Goal: Task Accomplishment & Management: Use online tool/utility

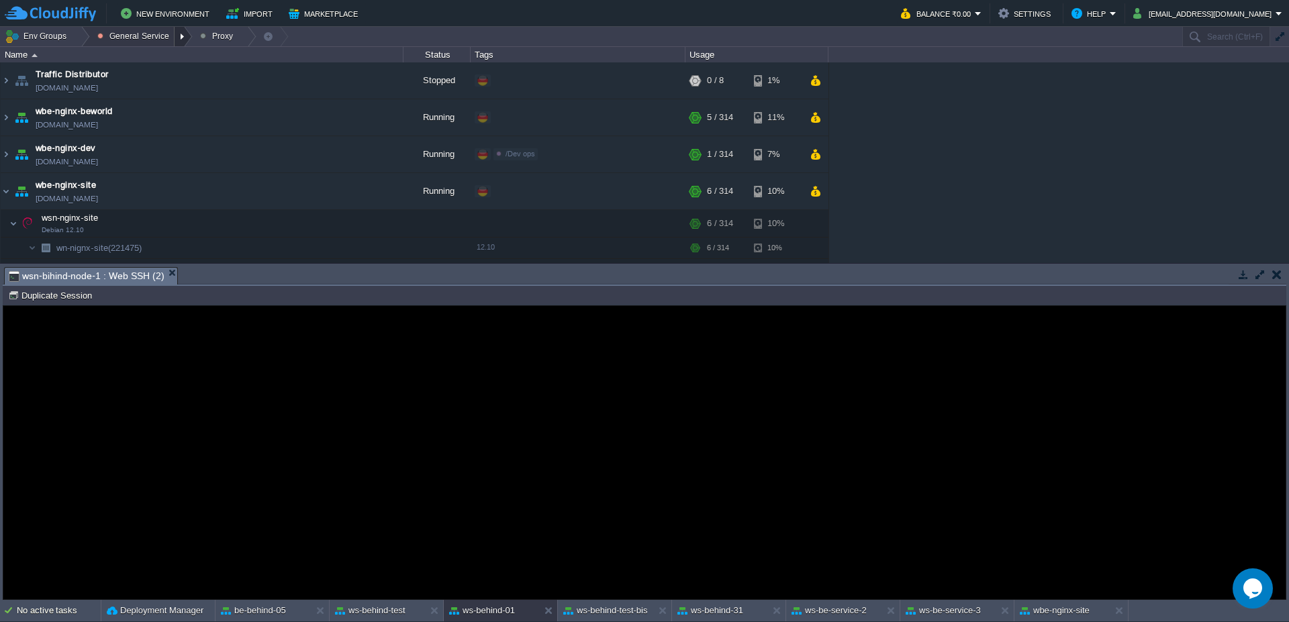
click at [179, 40] on div at bounding box center [183, 36] width 18 height 19
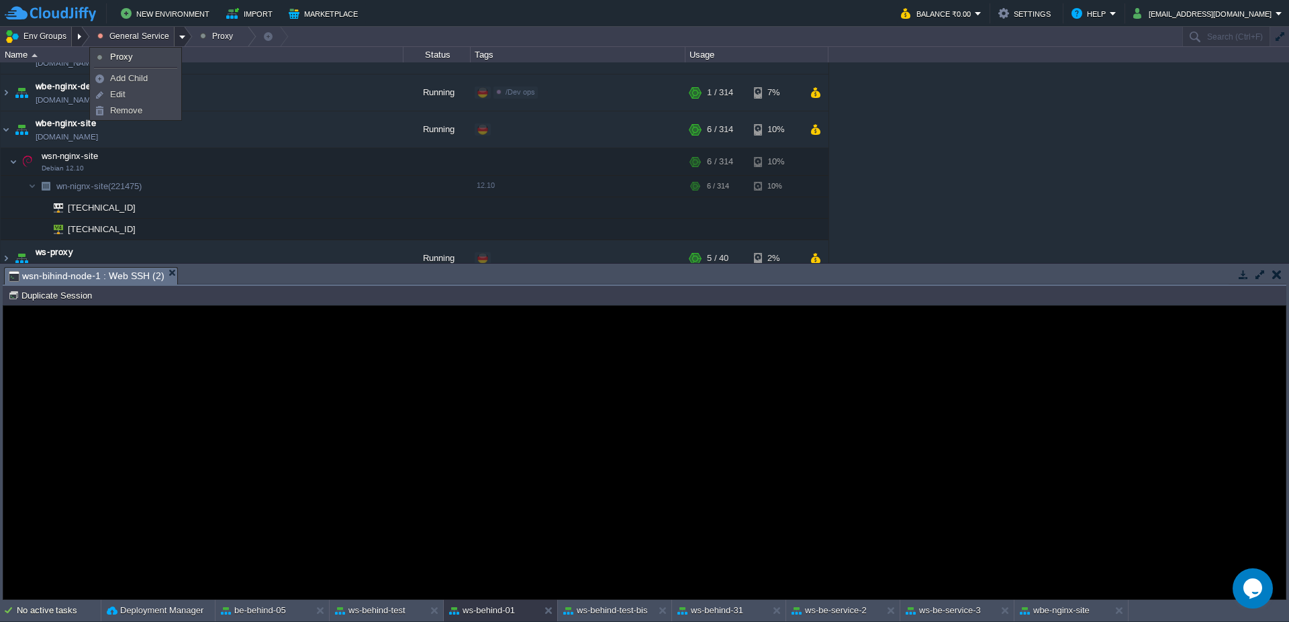
click at [83, 38] on div at bounding box center [81, 36] width 18 height 19
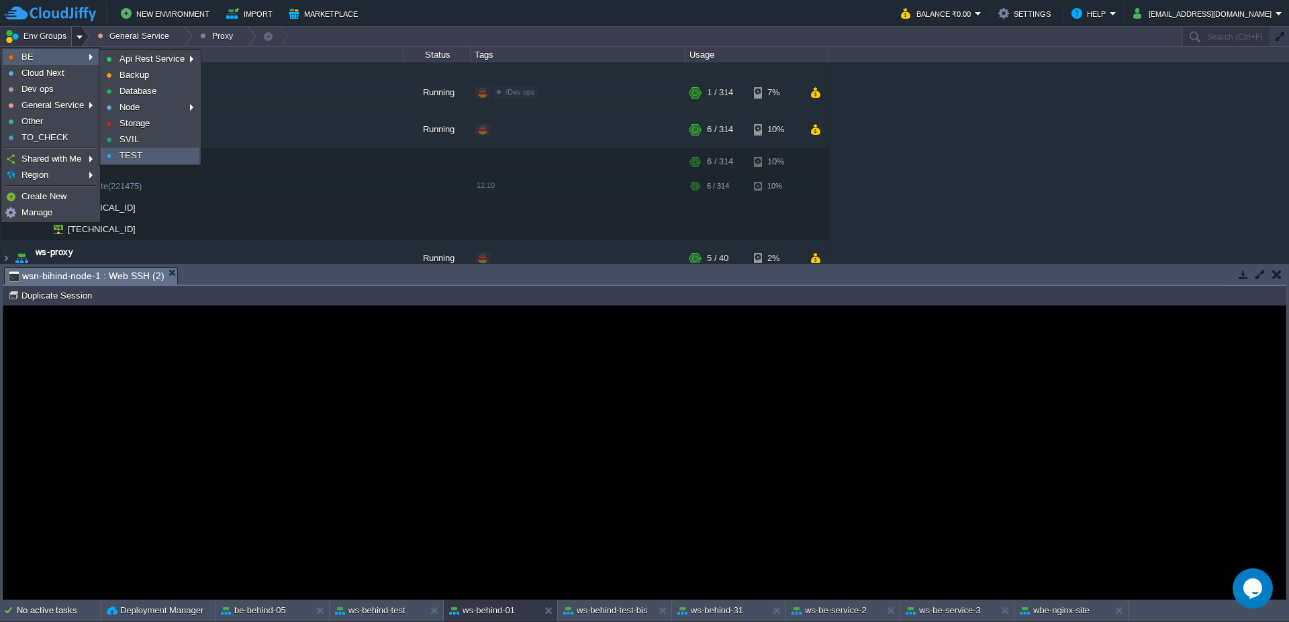
click at [122, 154] on span "TEST" at bounding box center [130, 155] width 23 height 10
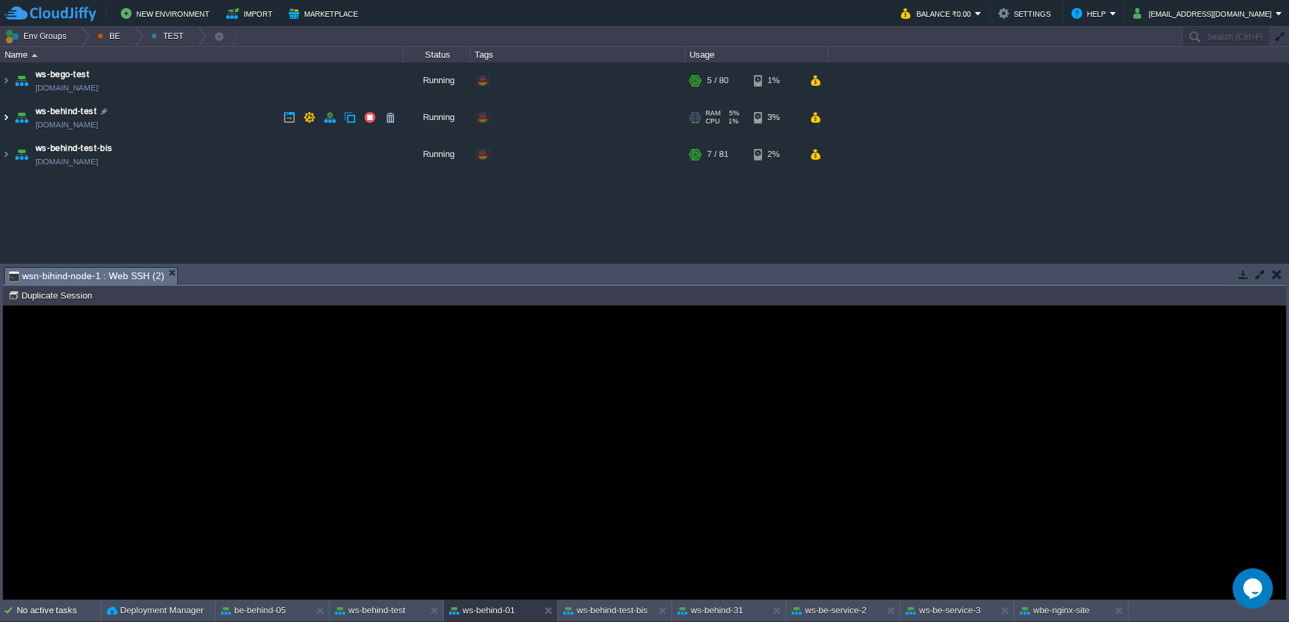
click at [1, 123] on img at bounding box center [6, 117] width 11 height 36
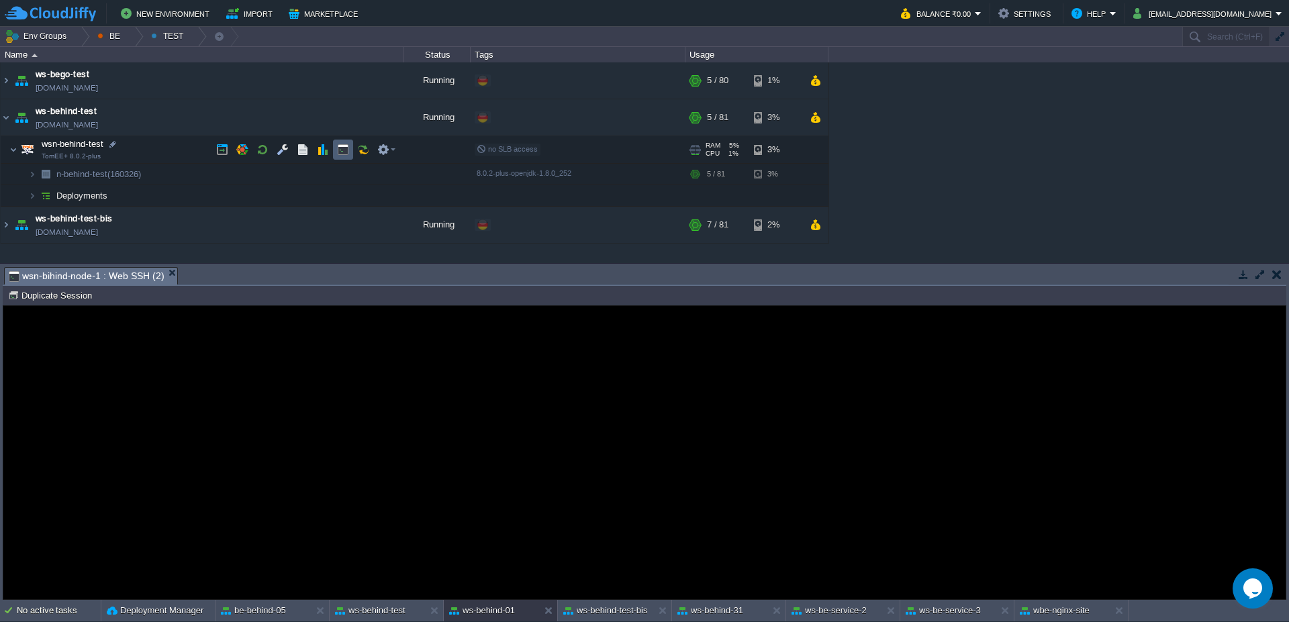
click at [337, 144] on button "button" at bounding box center [343, 150] width 12 height 12
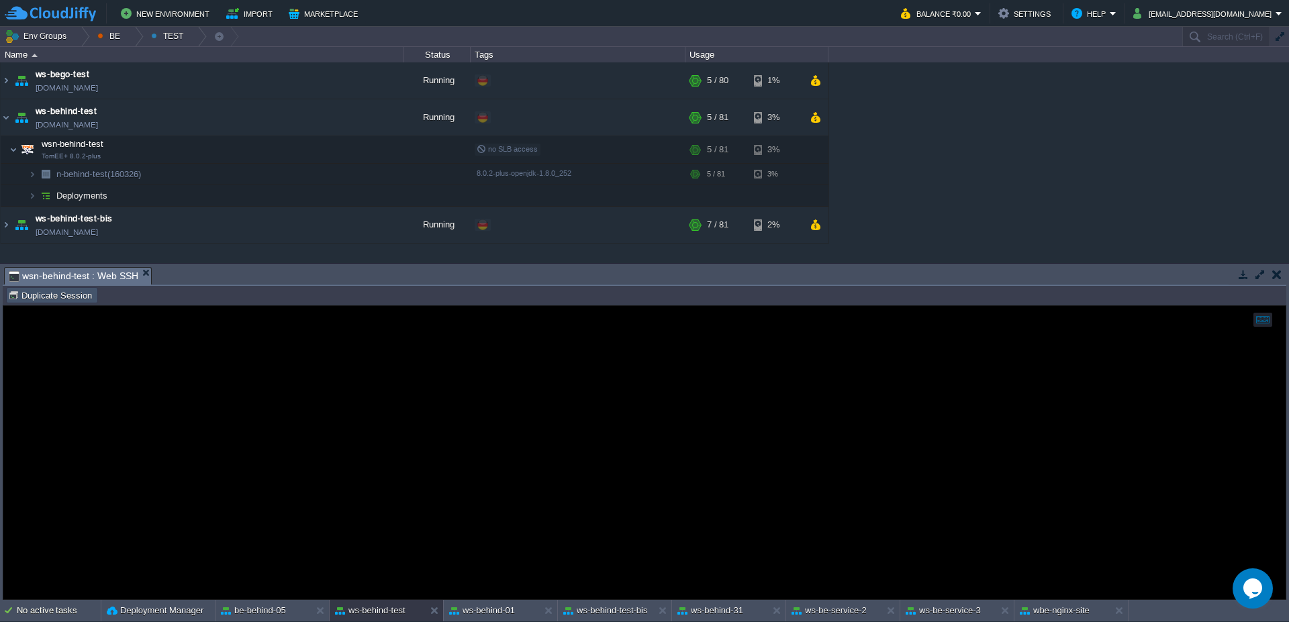
click at [58, 297] on button "Duplicate Session" at bounding box center [52, 295] width 88 height 12
type input "#000000"
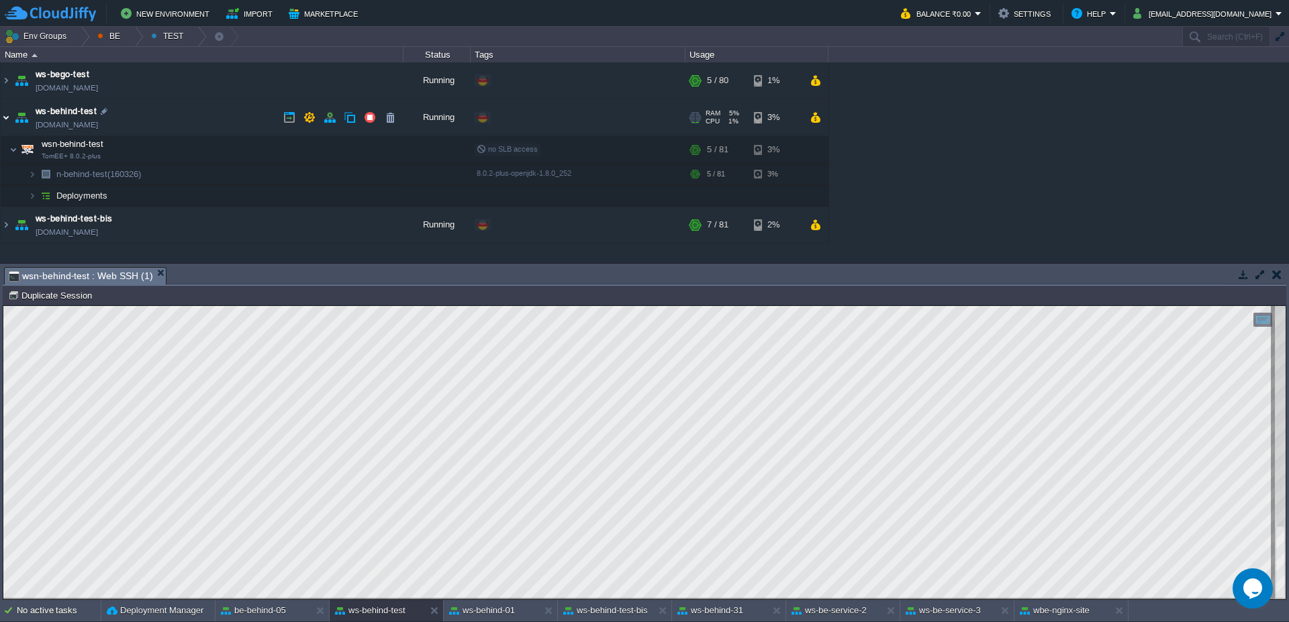
click at [1, 114] on img at bounding box center [6, 117] width 11 height 36
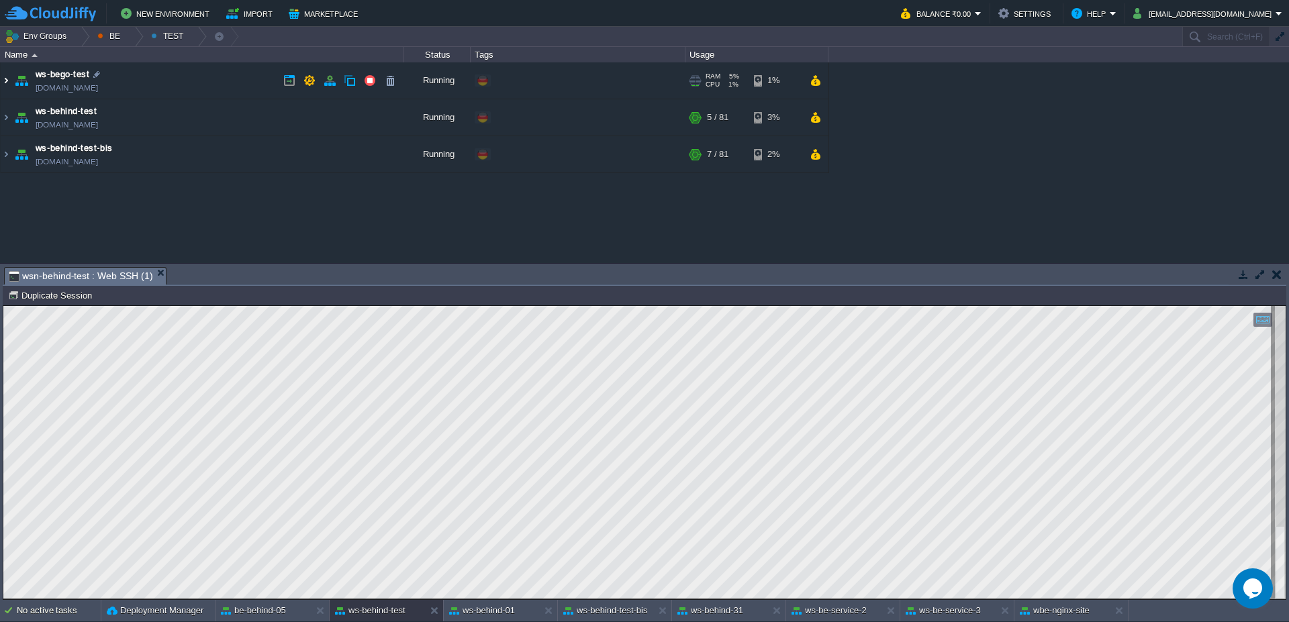
click at [1, 79] on img at bounding box center [6, 80] width 11 height 36
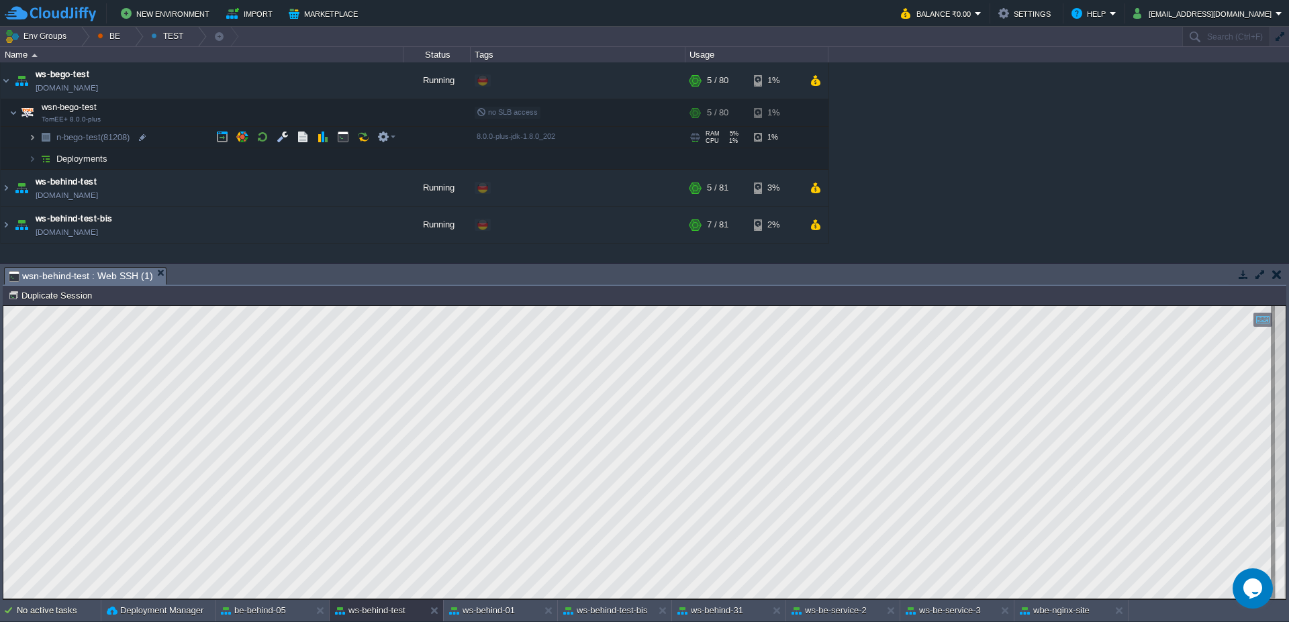
click at [34, 138] on img at bounding box center [32, 137] width 8 height 21
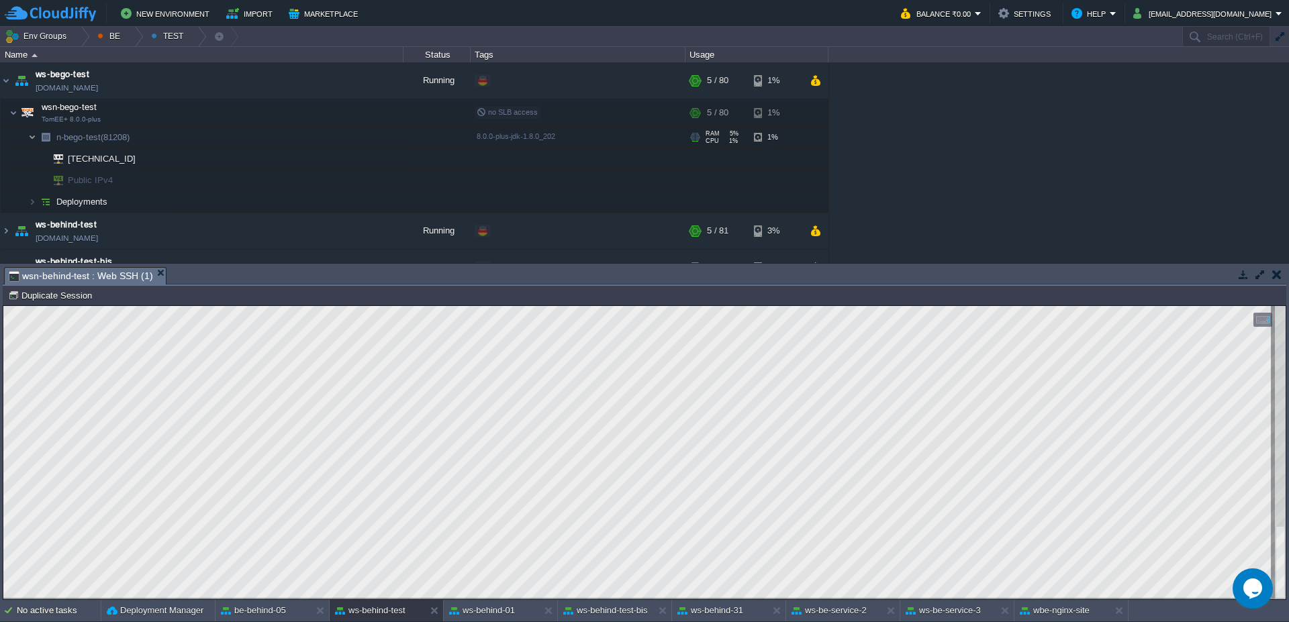
click at [34, 138] on img at bounding box center [32, 137] width 8 height 21
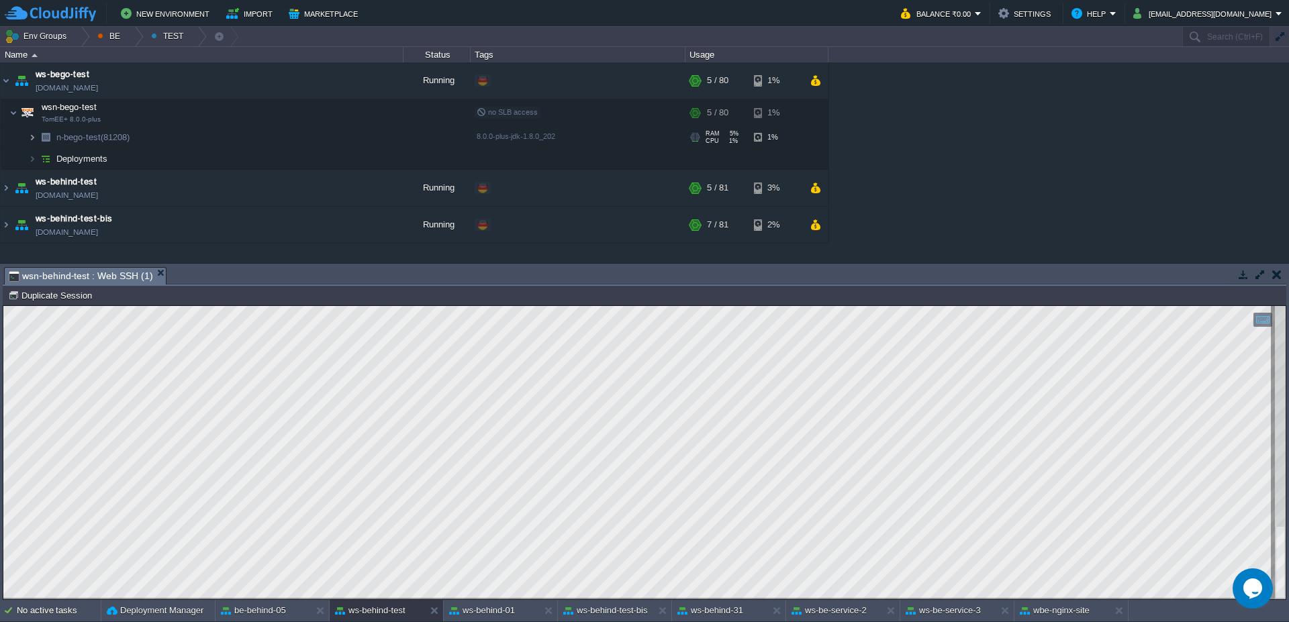
click at [34, 138] on img at bounding box center [32, 137] width 8 height 21
click at [31, 142] on img at bounding box center [32, 137] width 8 height 21
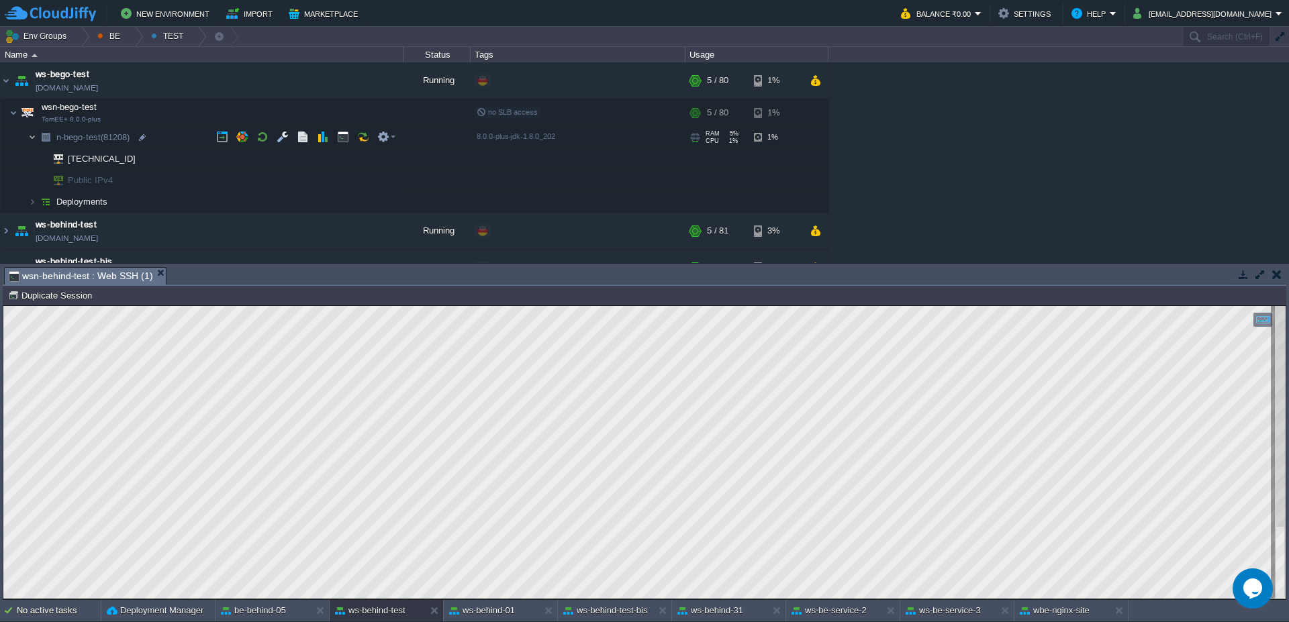
click at [30, 140] on img at bounding box center [32, 137] width 8 height 21
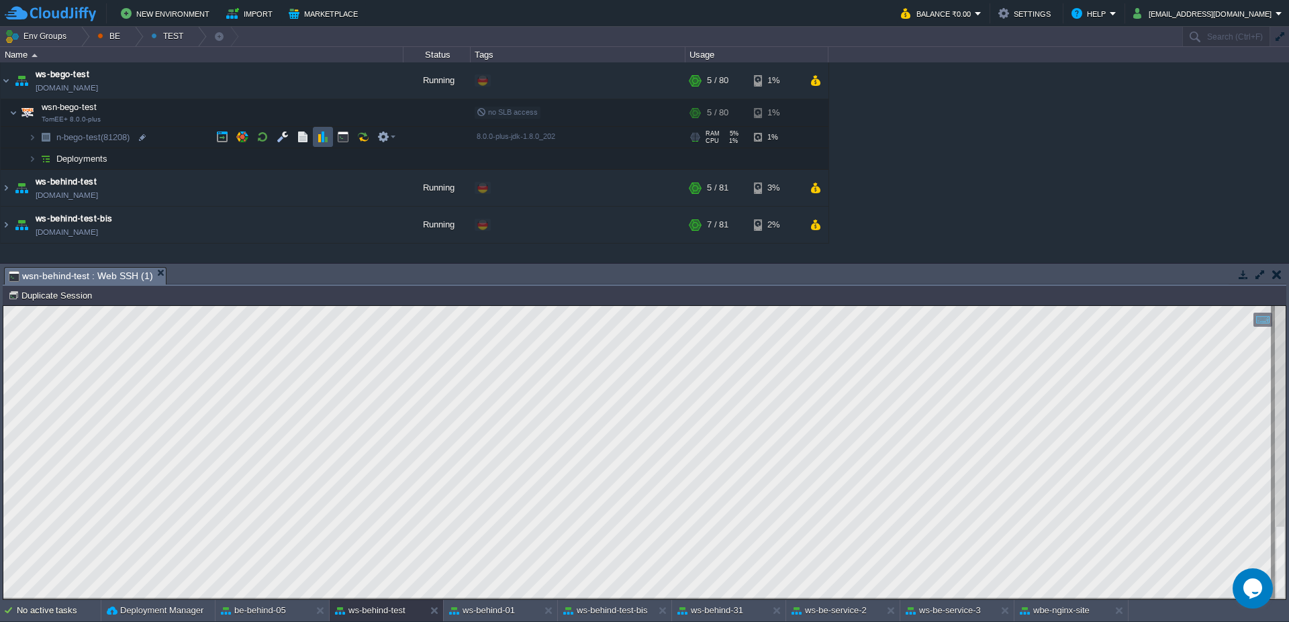
click at [328, 140] on button "button" at bounding box center [323, 137] width 12 height 12
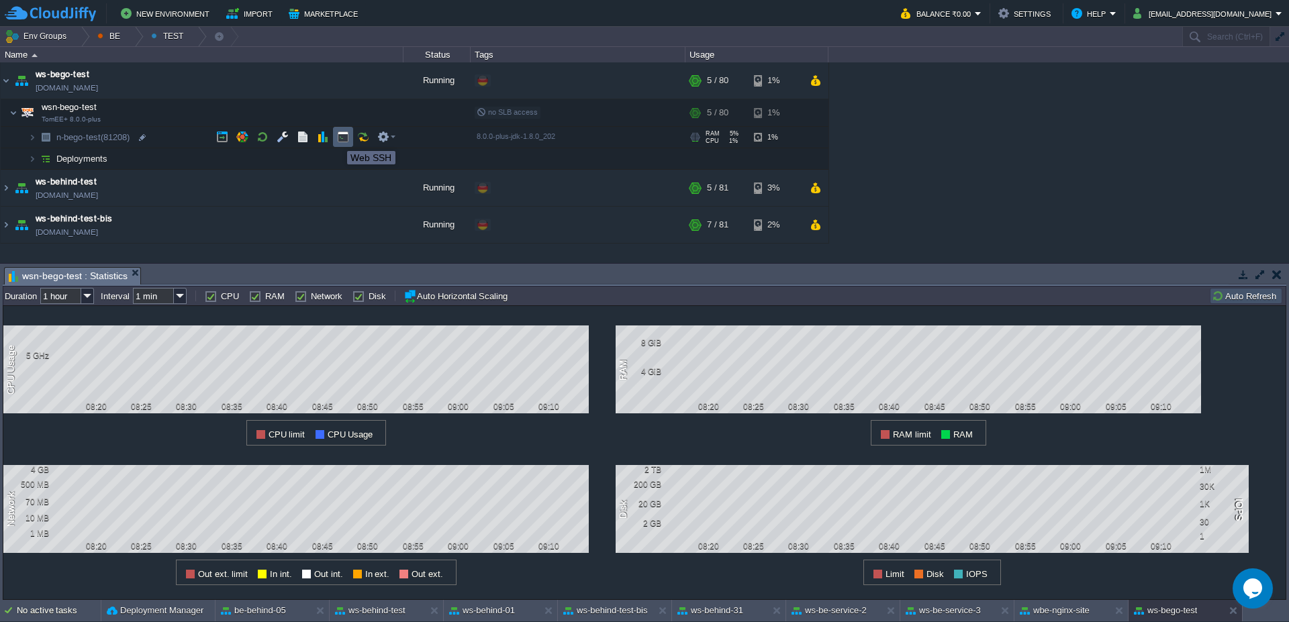
click at [340, 138] on button "button" at bounding box center [343, 137] width 12 height 12
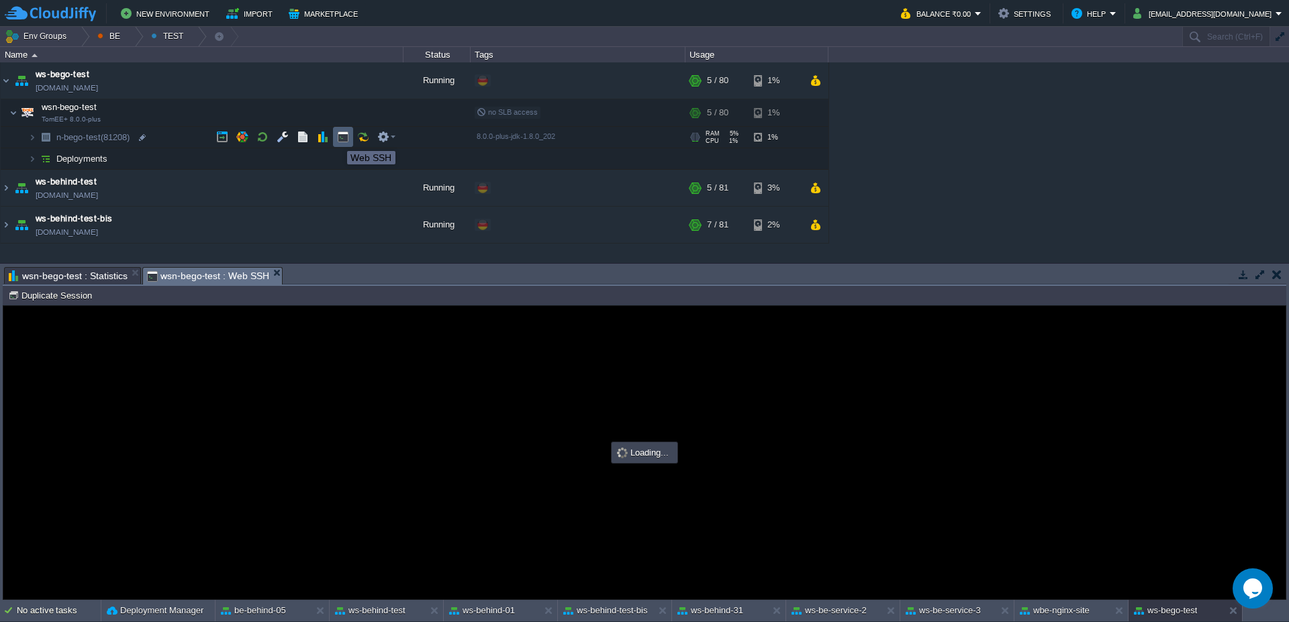
type input "#000000"
